Goal: Transaction & Acquisition: Purchase product/service

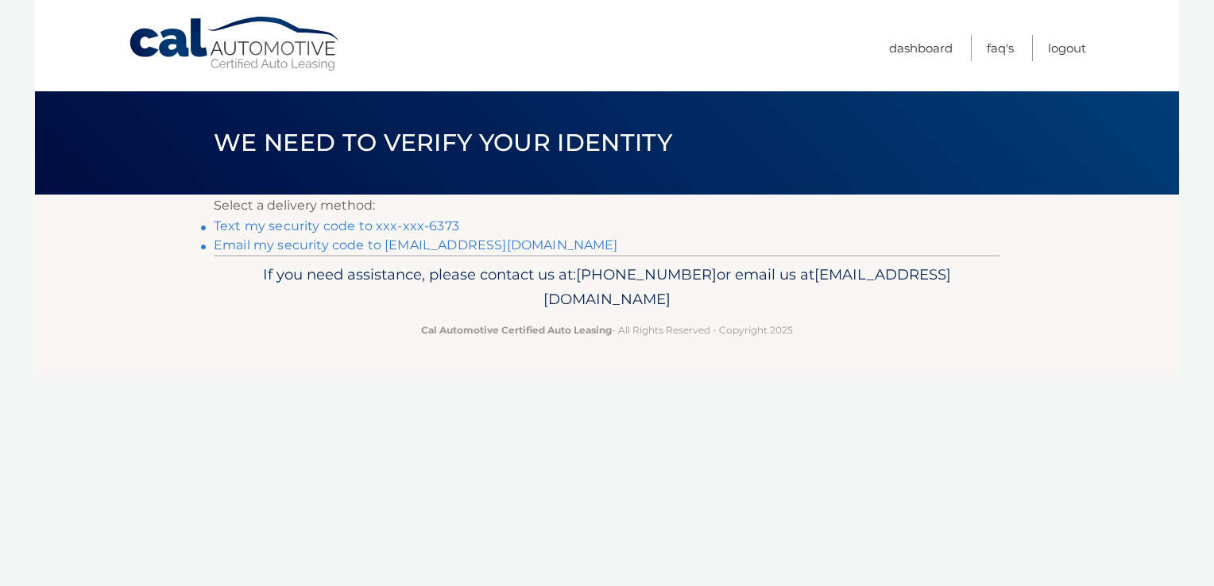
click at [408, 227] on link "Text my security code to xxx-xxx-6373" at bounding box center [336, 225] width 245 height 15
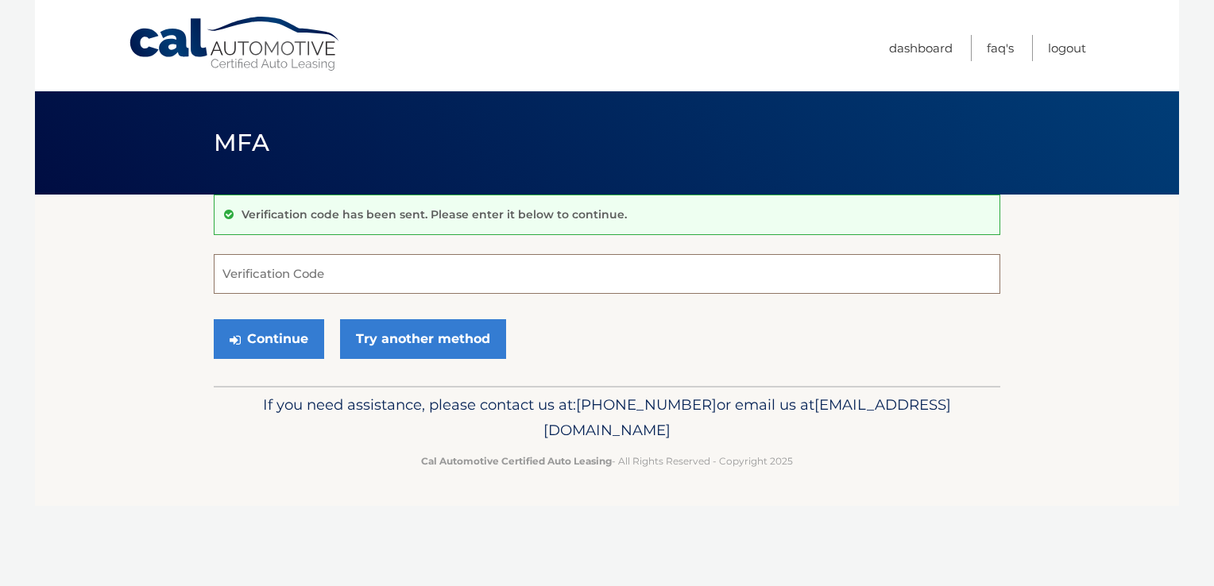
click at [392, 275] on input "Verification Code" at bounding box center [607, 274] width 786 height 40
type input "647351"
click at [289, 329] on button "Continue" at bounding box center [269, 339] width 110 height 40
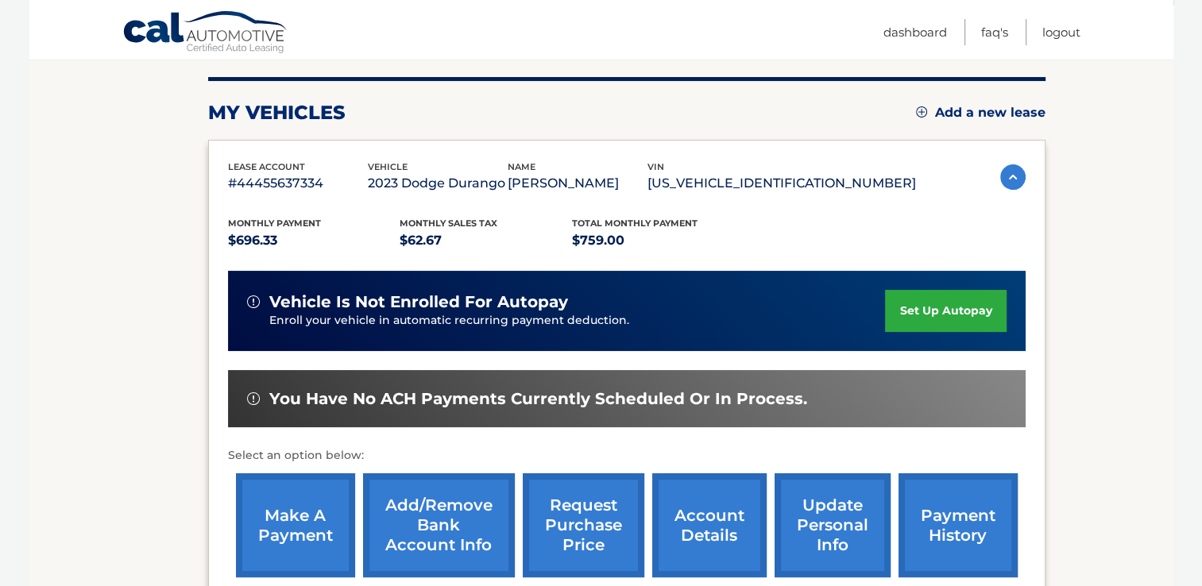
scroll to position [292, 0]
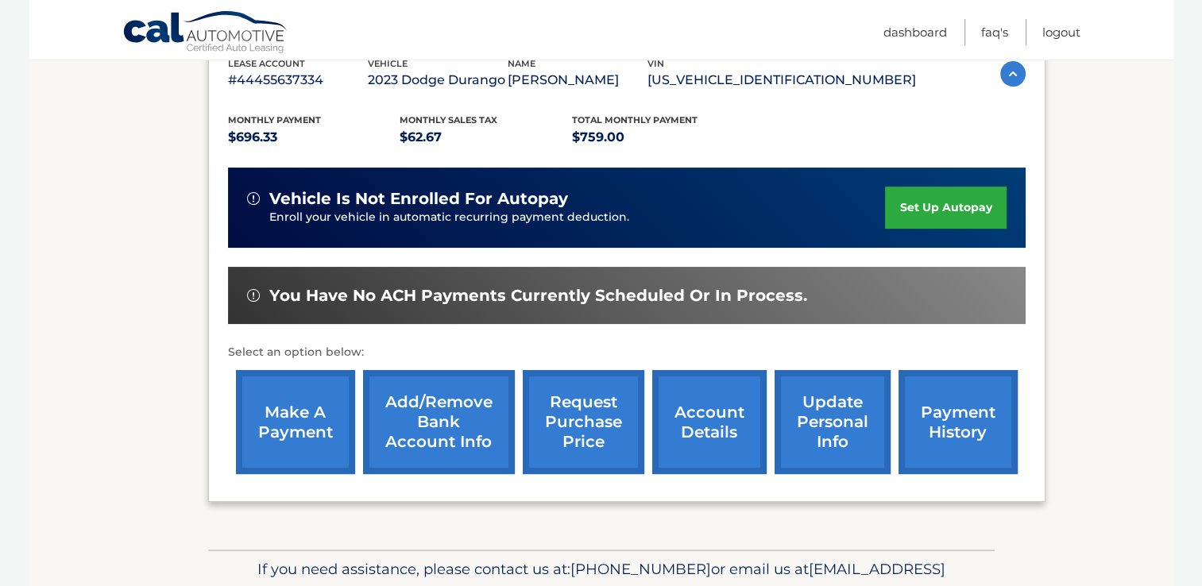
click at [288, 402] on link "make a payment" at bounding box center [295, 422] width 119 height 104
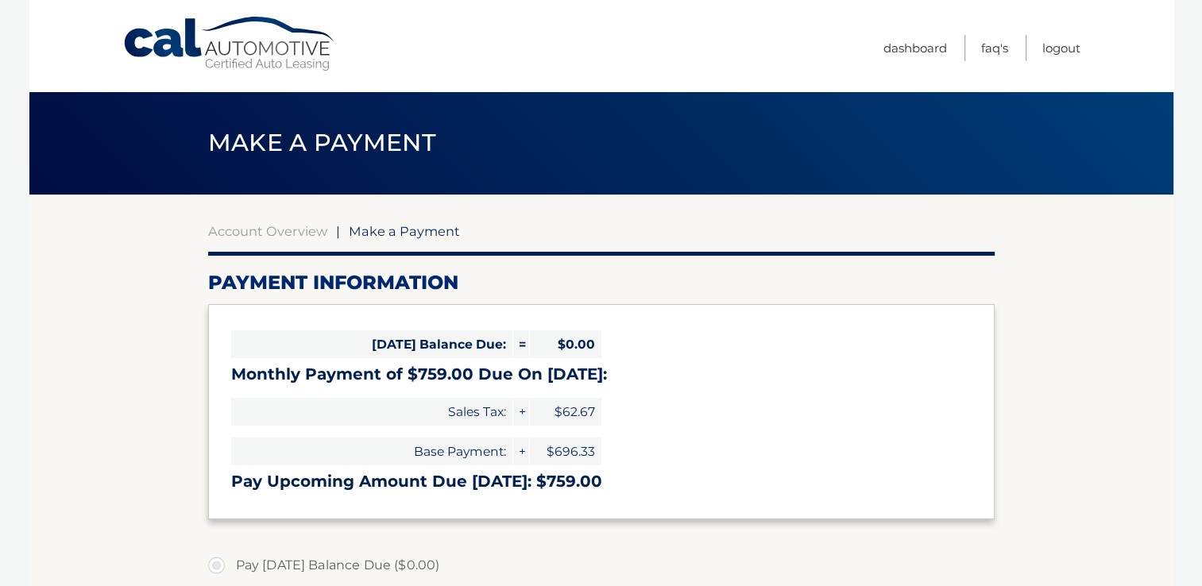
select select "YjAxYzdhNmEtMjU4MS00Y2Q3LWFjNzEtNDVjYjE2MmE3Nzkx"
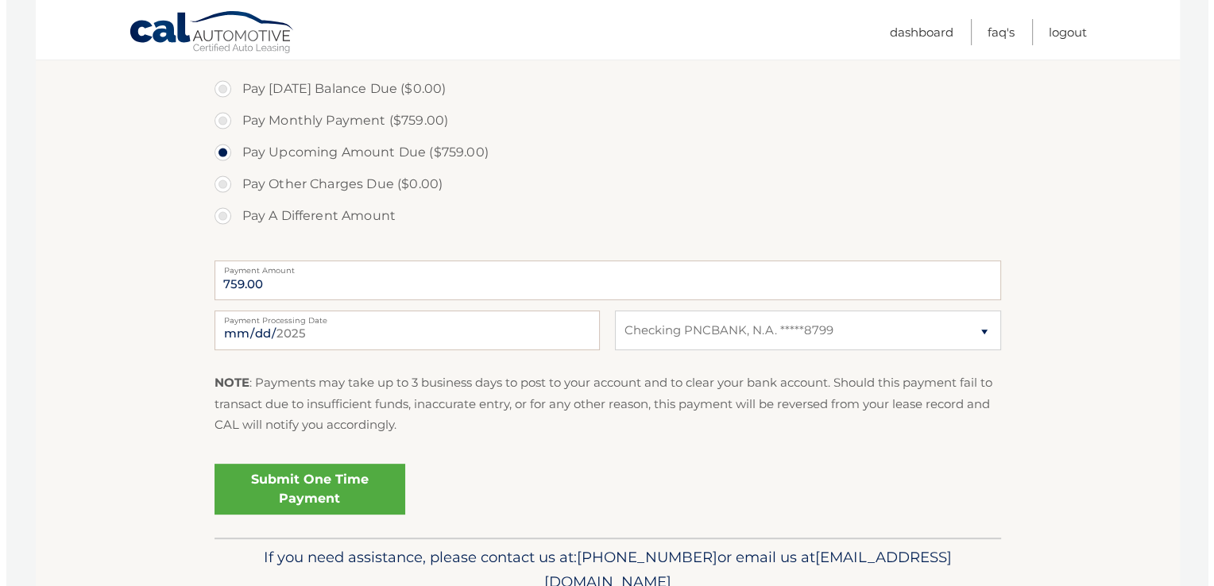
scroll to position [543, 0]
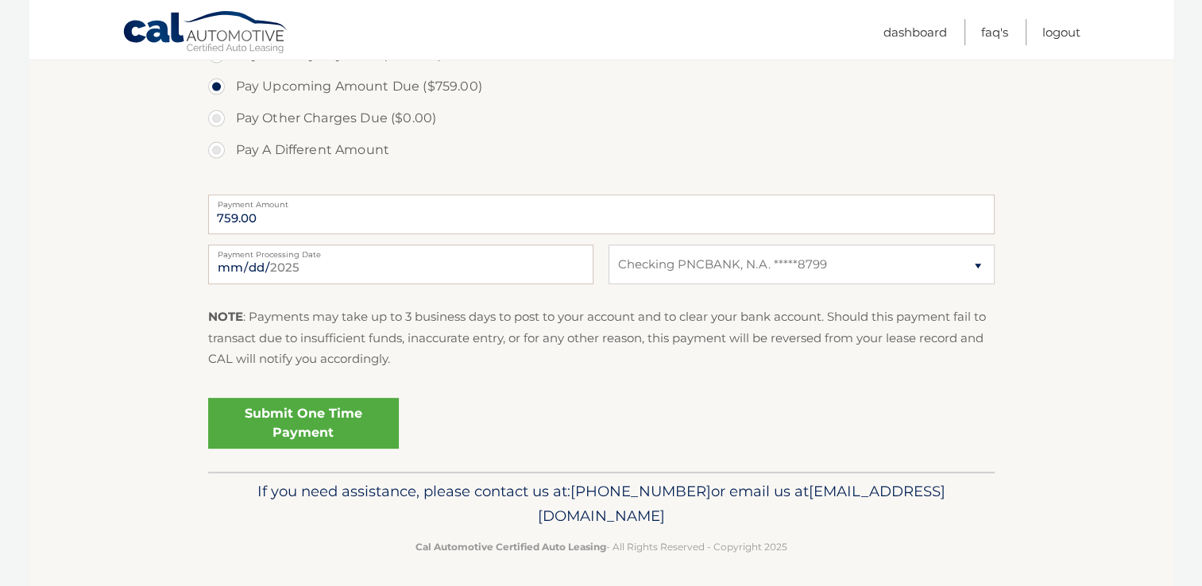
click at [319, 420] on link "Submit One Time Payment" at bounding box center [303, 423] width 191 height 51
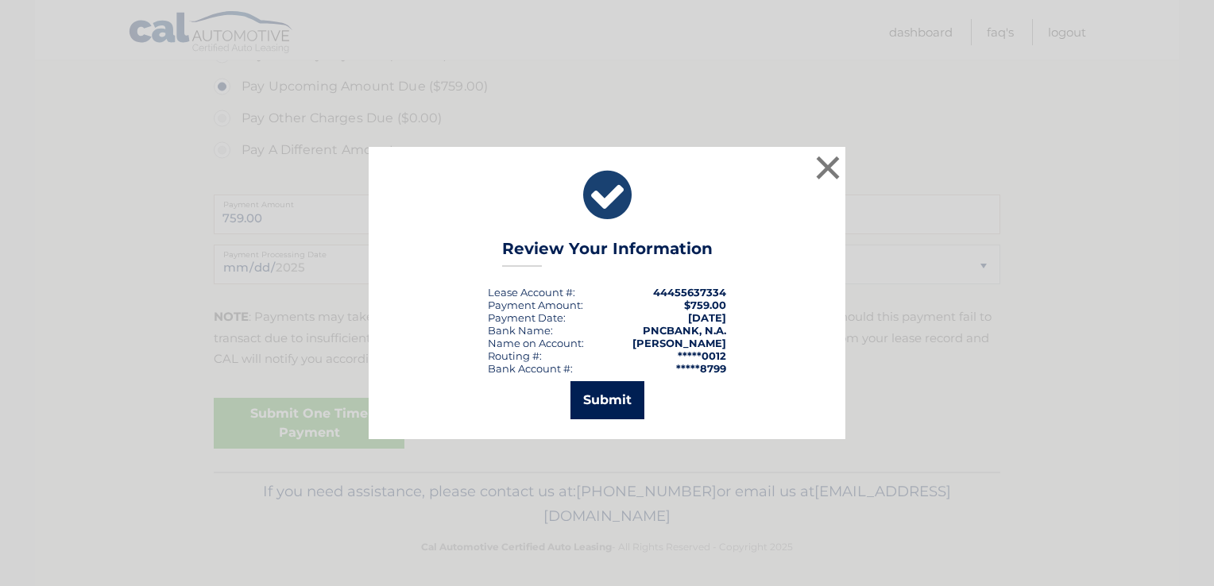
click at [597, 408] on button "Submit" at bounding box center [607, 400] width 74 height 38
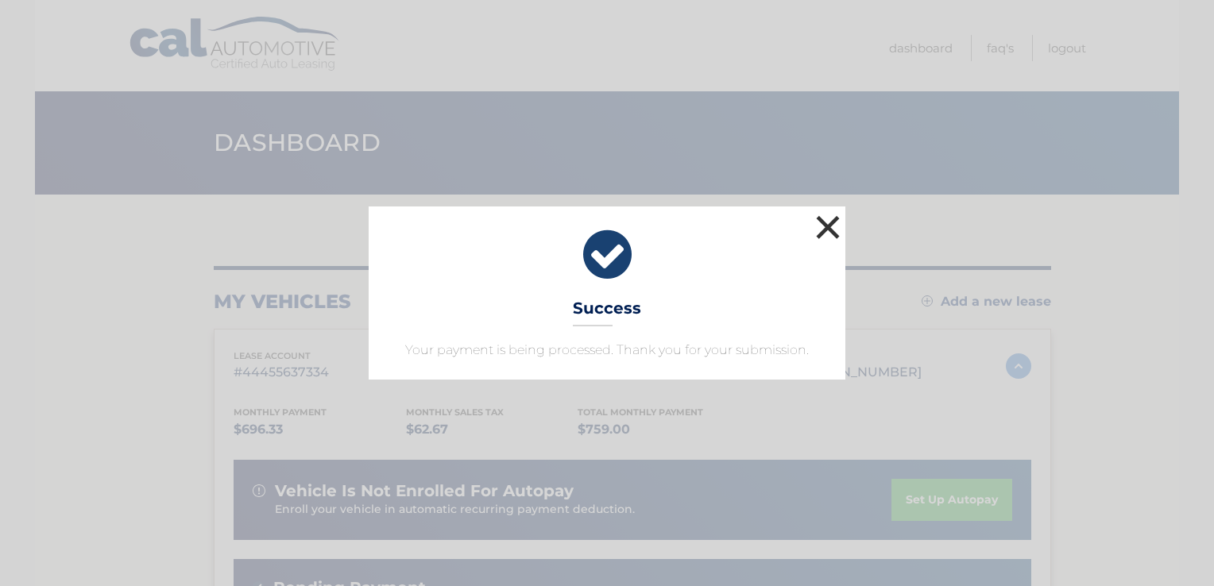
click at [825, 218] on button "×" at bounding box center [828, 227] width 32 height 32
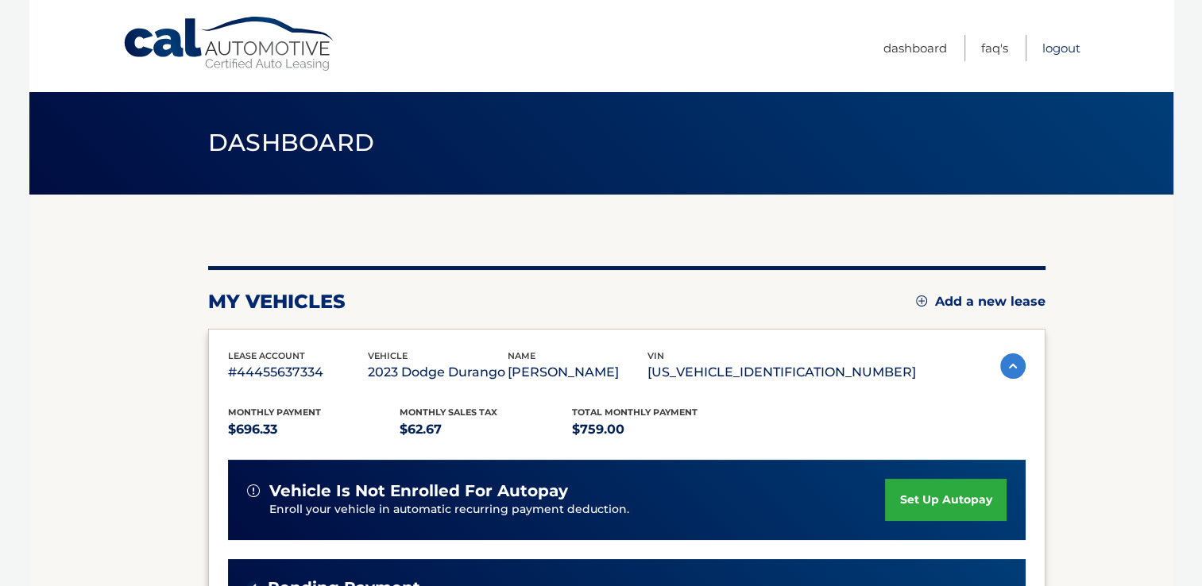
click at [1047, 51] on link "Logout" at bounding box center [1061, 48] width 38 height 26
